Goal: Check status: Check status

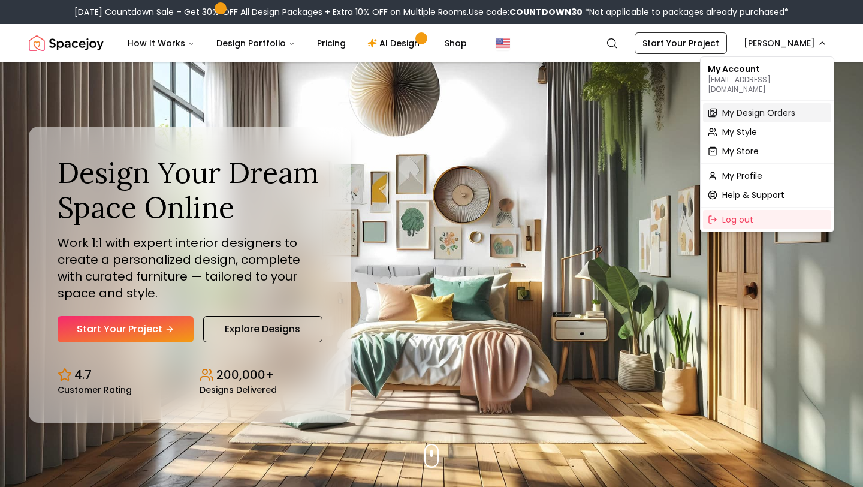
click at [741, 107] on span "My Design Orders" at bounding box center [759, 113] width 73 height 12
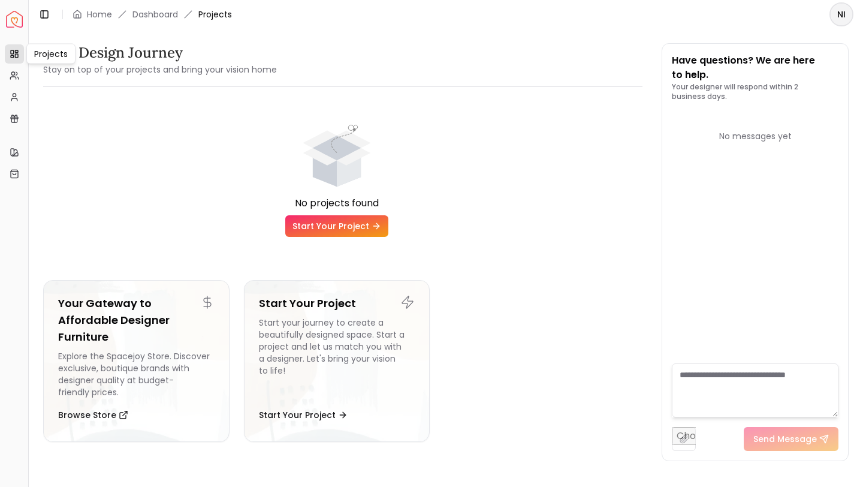
click at [16, 59] on link "Projects" at bounding box center [14, 53] width 19 height 19
click at [838, 11] on html "Spacejoy Dashboard Overview Projects My Referrals My Profile Gift Card Balance …" at bounding box center [431, 243] width 863 height 487
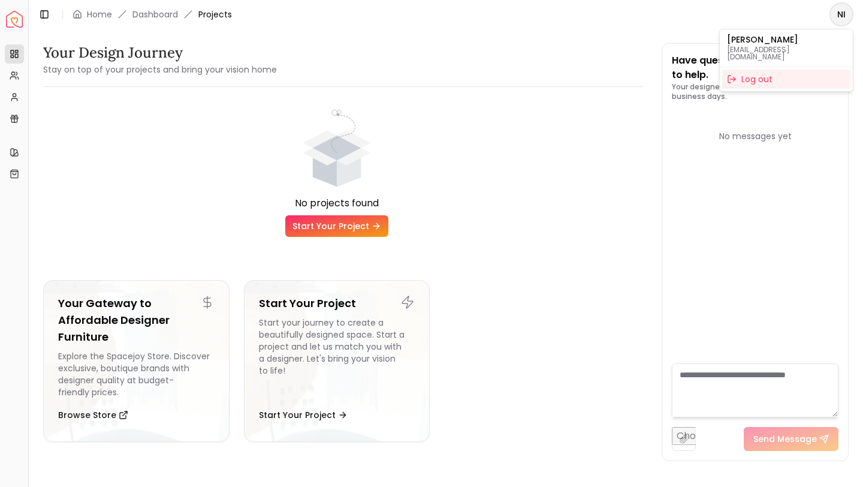
click at [765, 43] on p "[PERSON_NAME]" at bounding box center [786, 39] width 119 height 8
click at [93, 15] on html "Spacejoy Dashboard Overview Projects My Referrals My Profile Gift Card Balance …" at bounding box center [431, 243] width 863 height 487
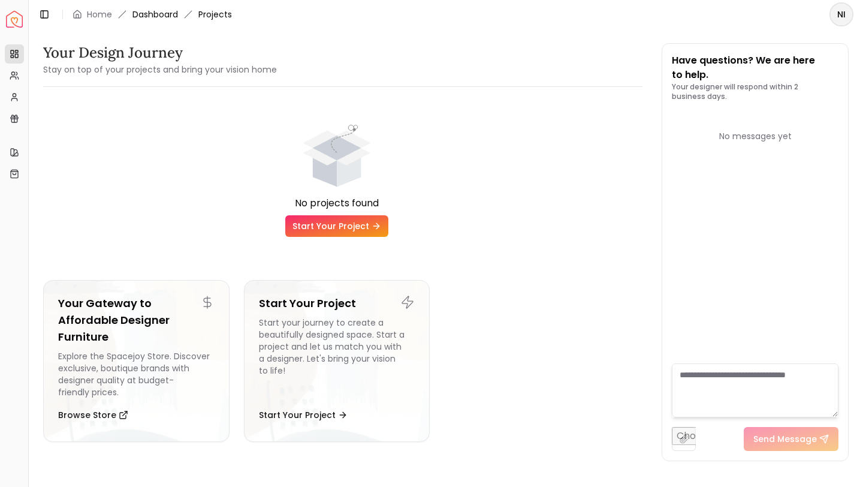
click at [143, 16] on link "Dashboard" at bounding box center [156, 14] width 46 height 12
click at [14, 55] on icon at bounding box center [15, 54] width 10 height 10
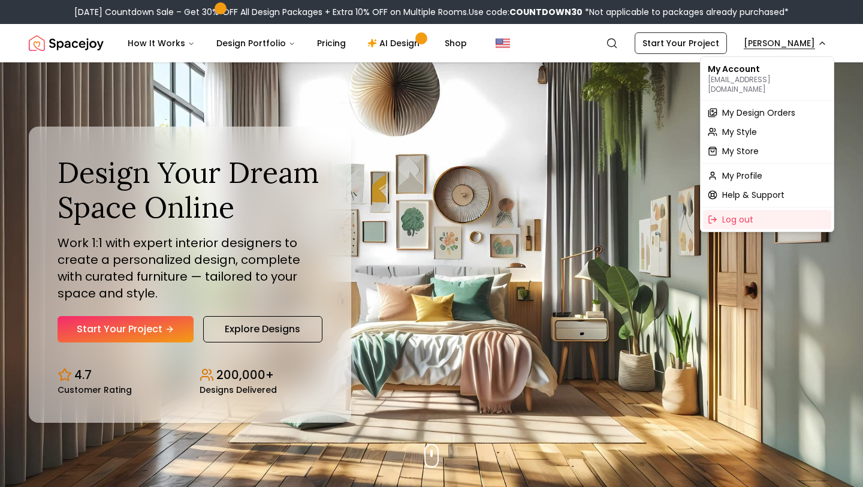
click at [733, 107] on span "My Design Orders" at bounding box center [759, 113] width 73 height 12
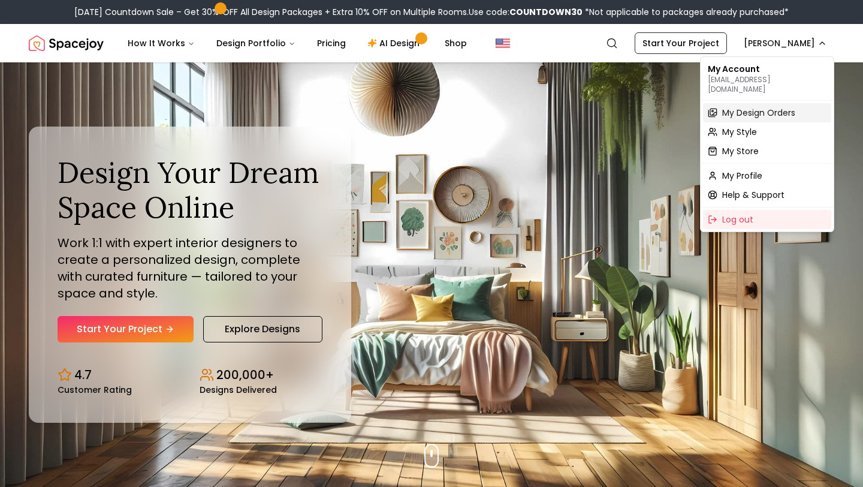
click at [761, 107] on span "My Design Orders" at bounding box center [759, 113] width 73 height 12
